Goal: Task Accomplishment & Management: Manage account settings

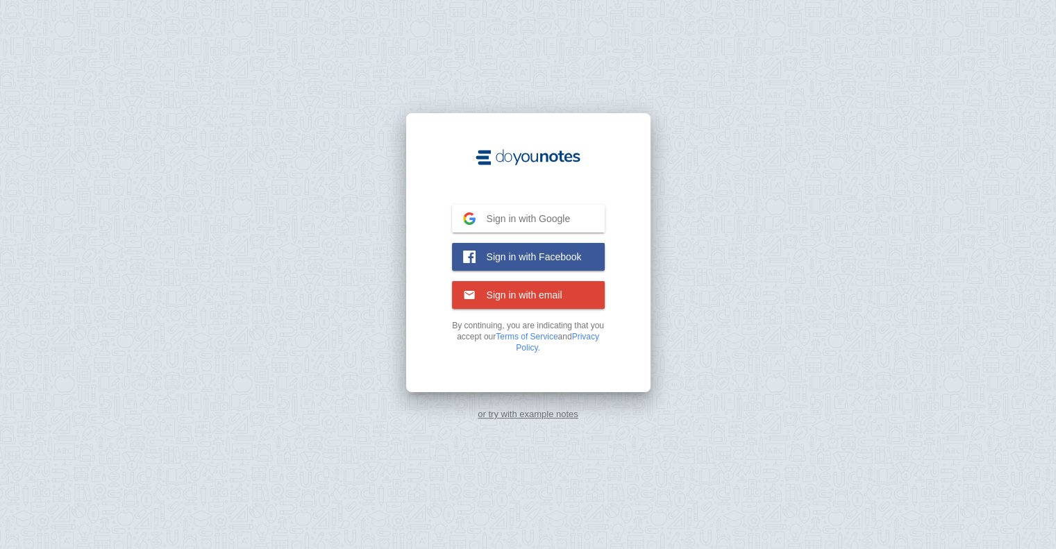
click at [522, 228] on button "Sign in with Google Google" at bounding box center [528, 219] width 153 height 28
